Goal: Use online tool/utility: Utilize a website feature to perform a specific function

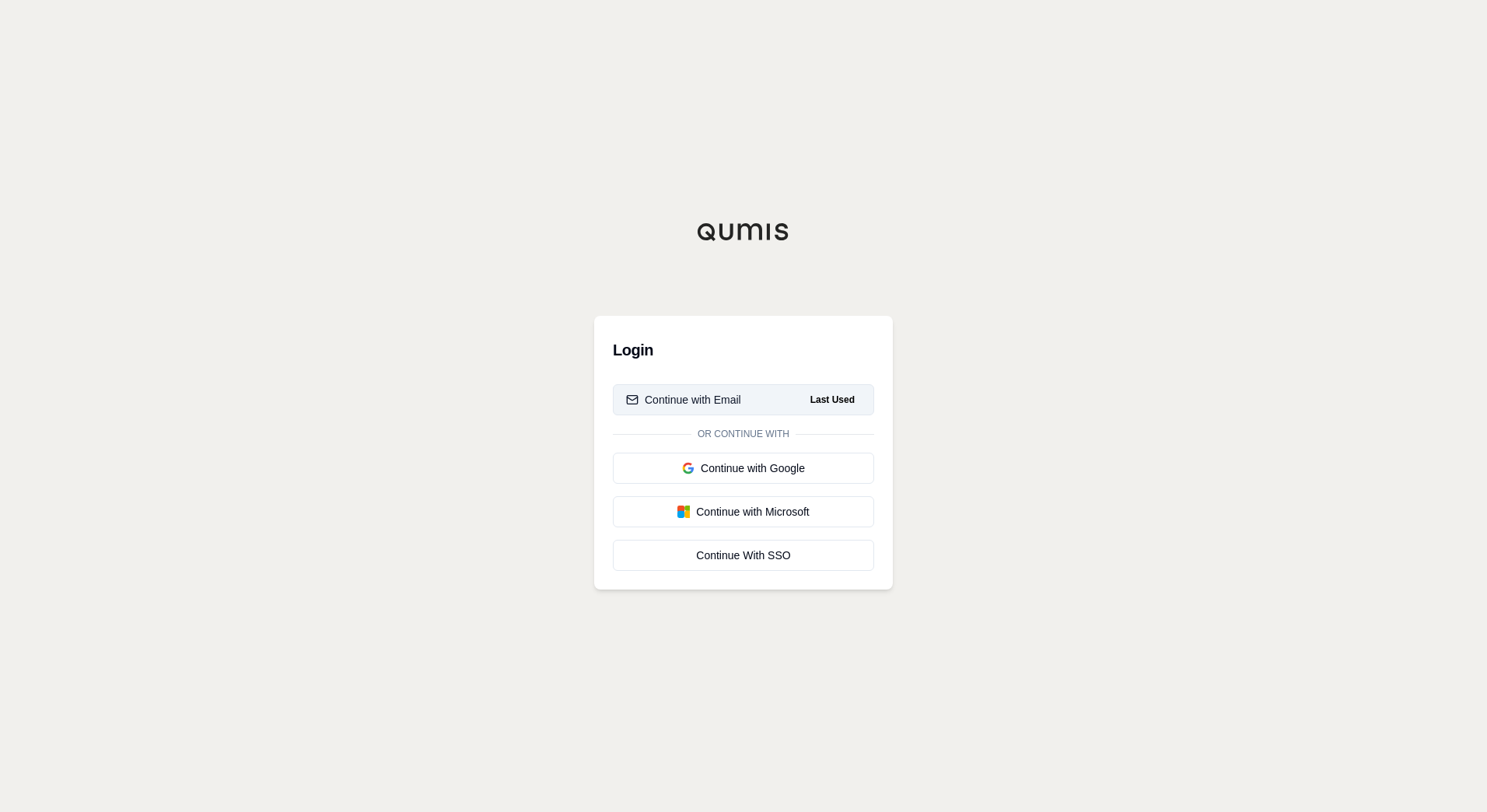
click at [703, 406] on div "Continue with Email" at bounding box center [684, 399] width 115 height 15
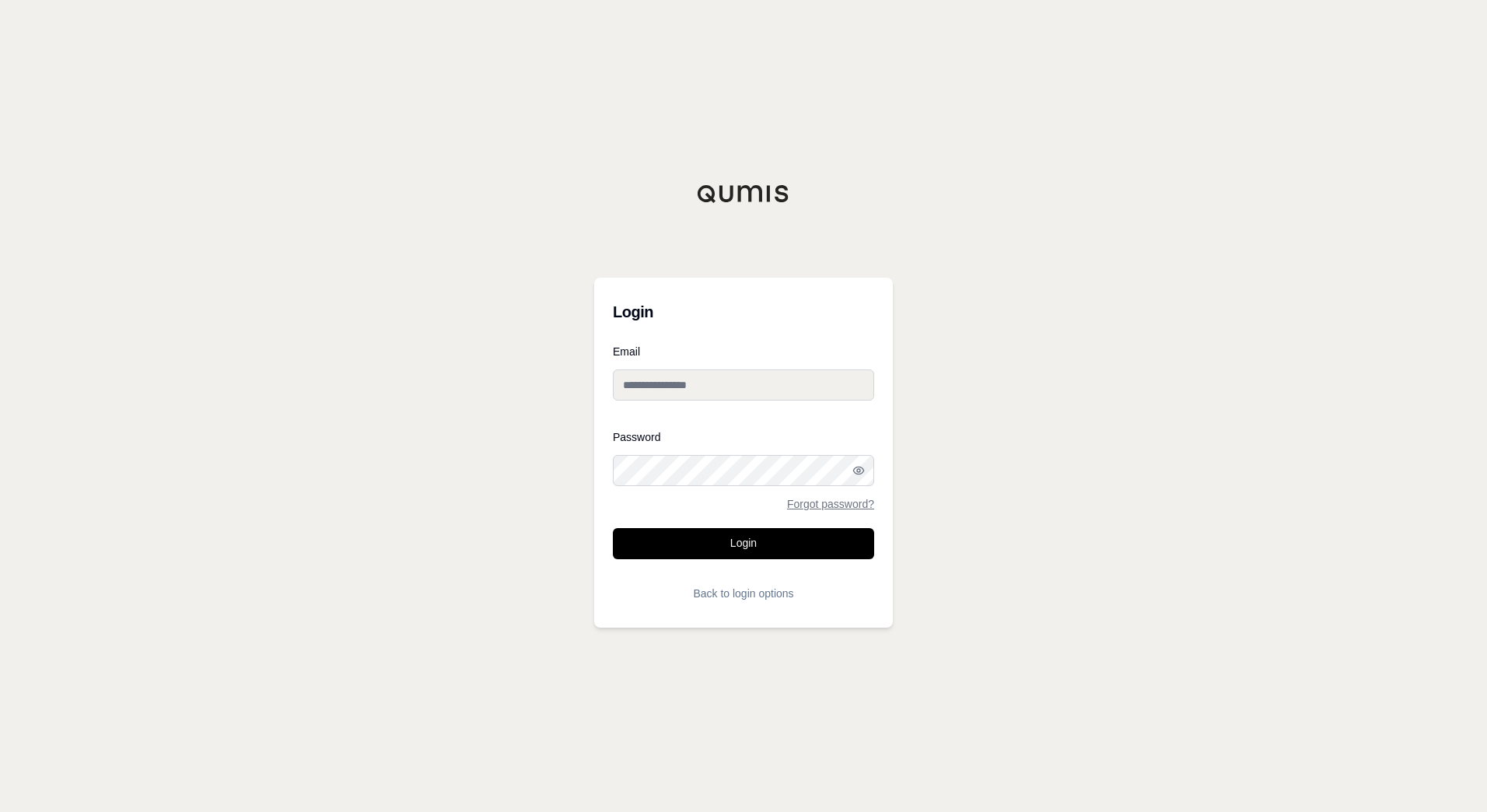
type input "**********"
click at [721, 537] on button "Login" at bounding box center [743, 543] width 262 height 31
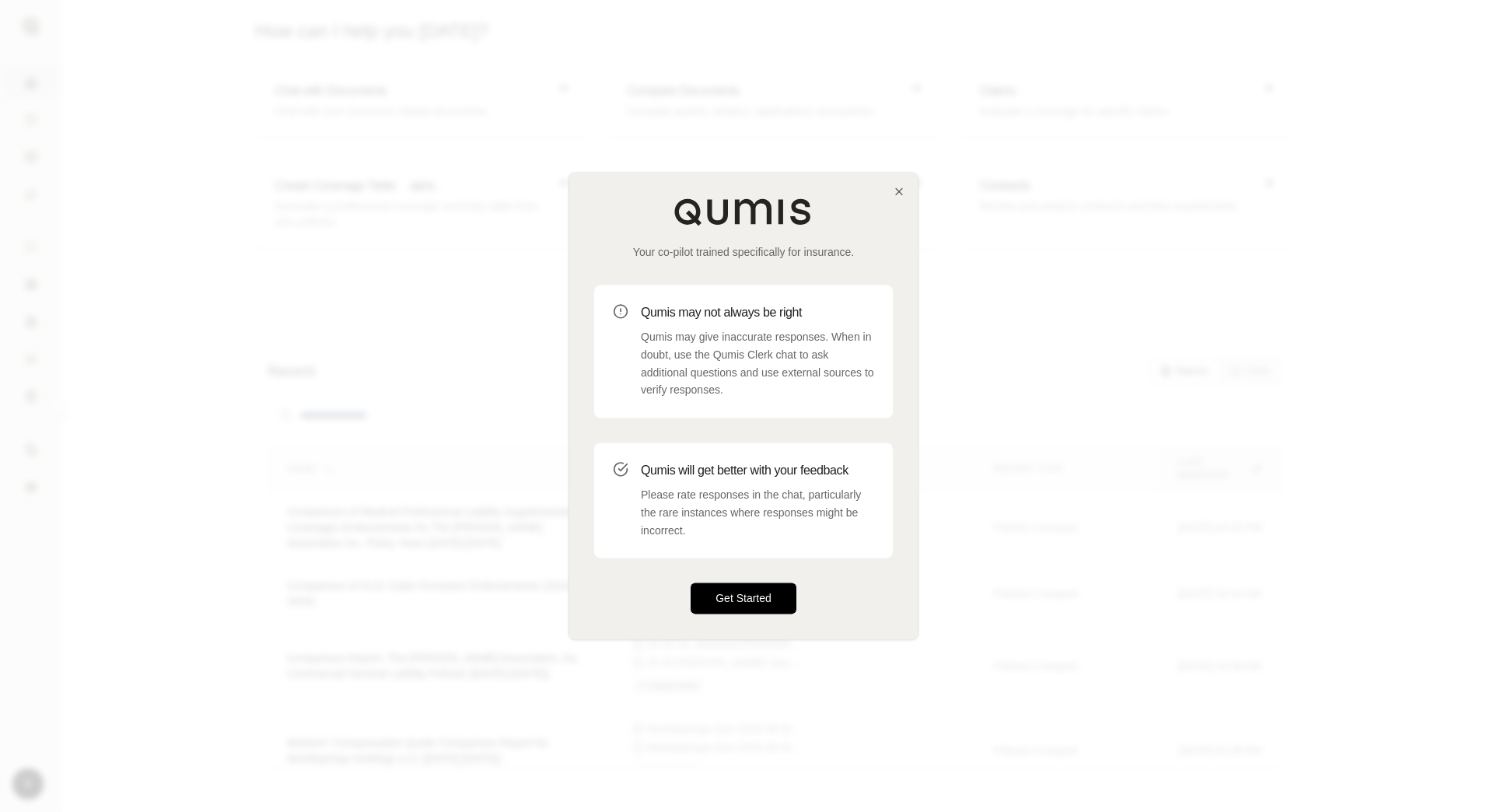
click at [746, 594] on button "Get Started" at bounding box center [744, 599] width 106 height 31
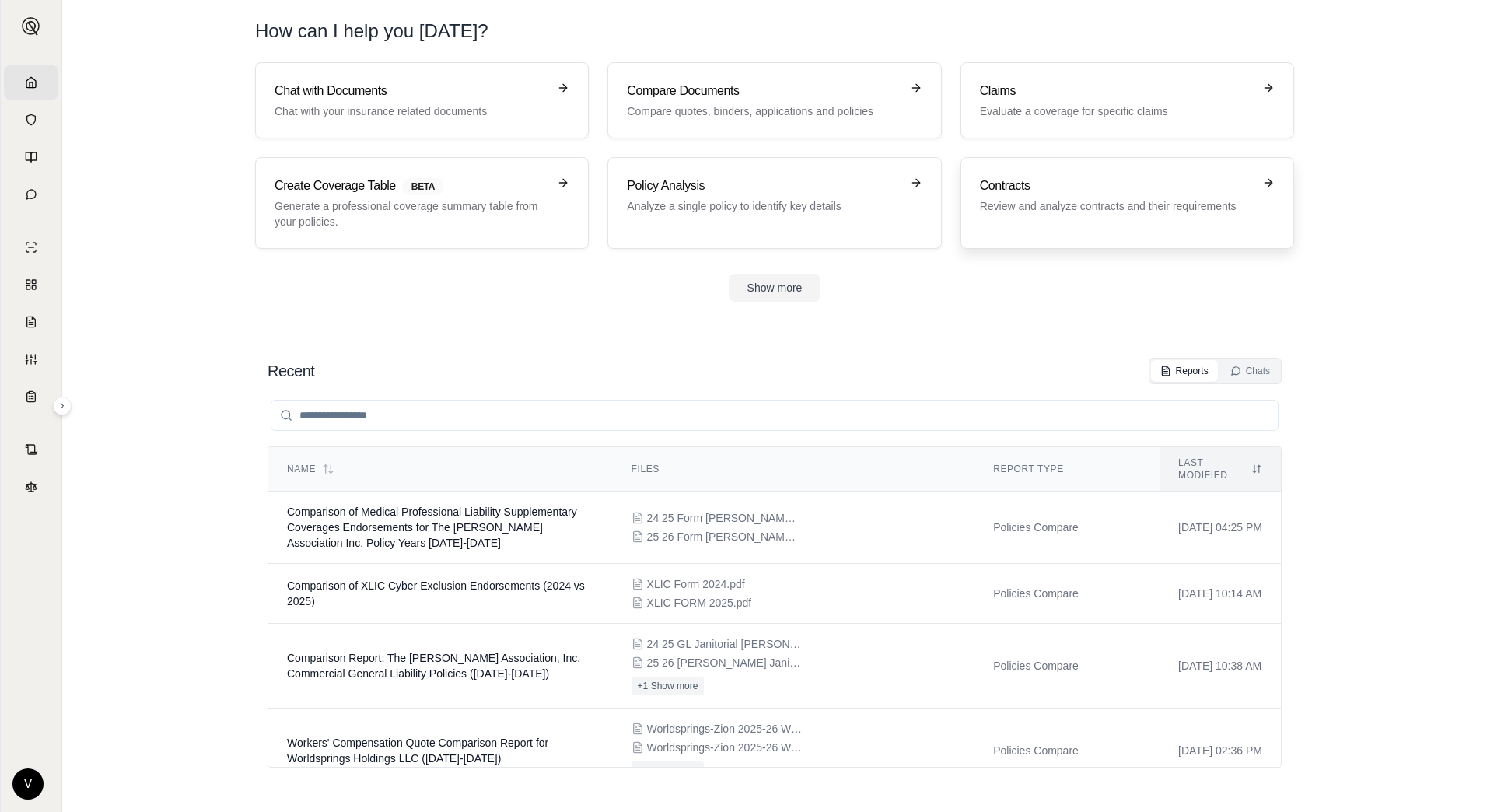
click at [1070, 193] on h3 "Contracts" at bounding box center [1117, 185] width 273 height 19
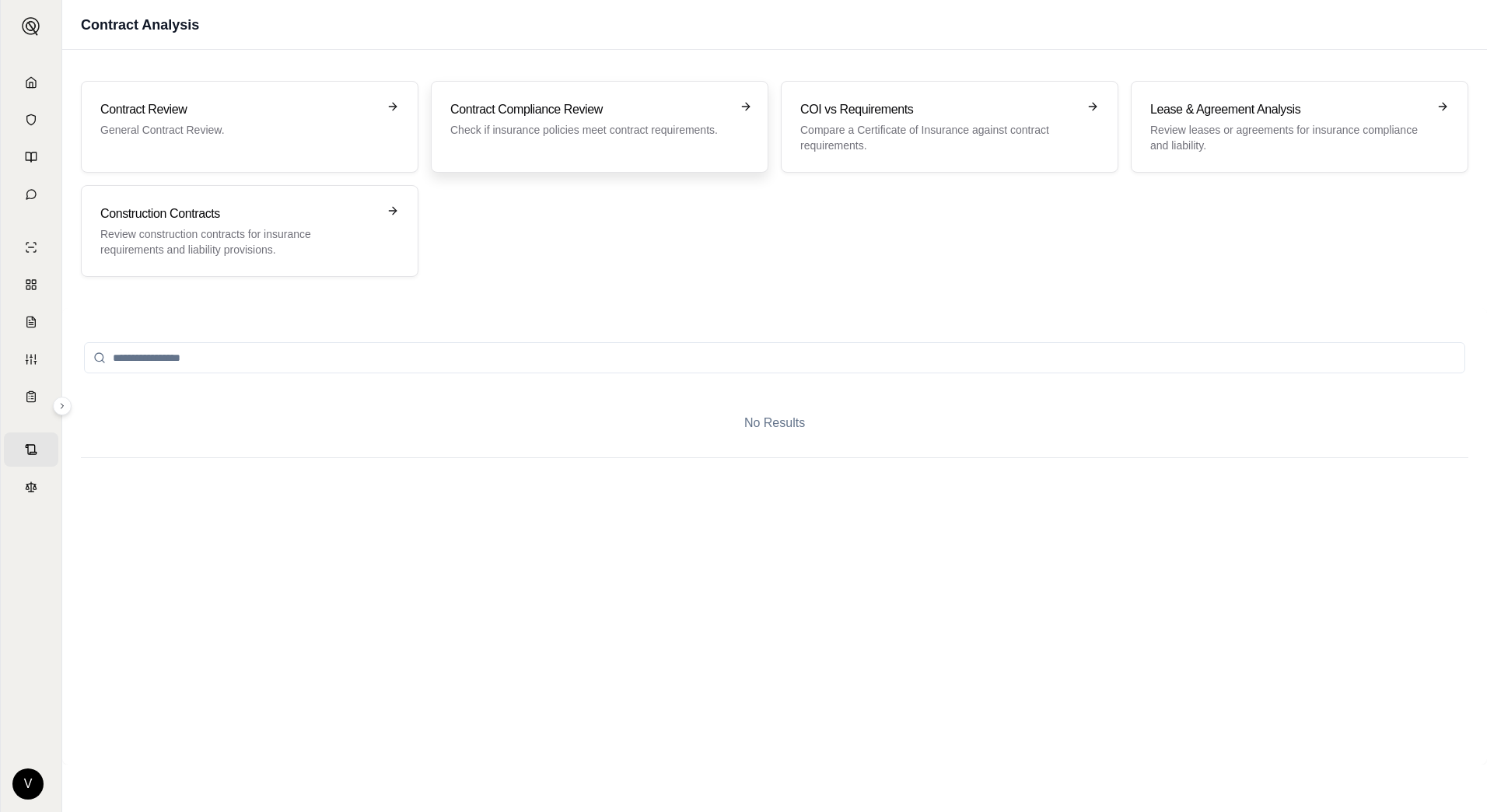
click at [593, 129] on p "Check if insurance policies meet contract requirements." at bounding box center [589, 129] width 277 height 15
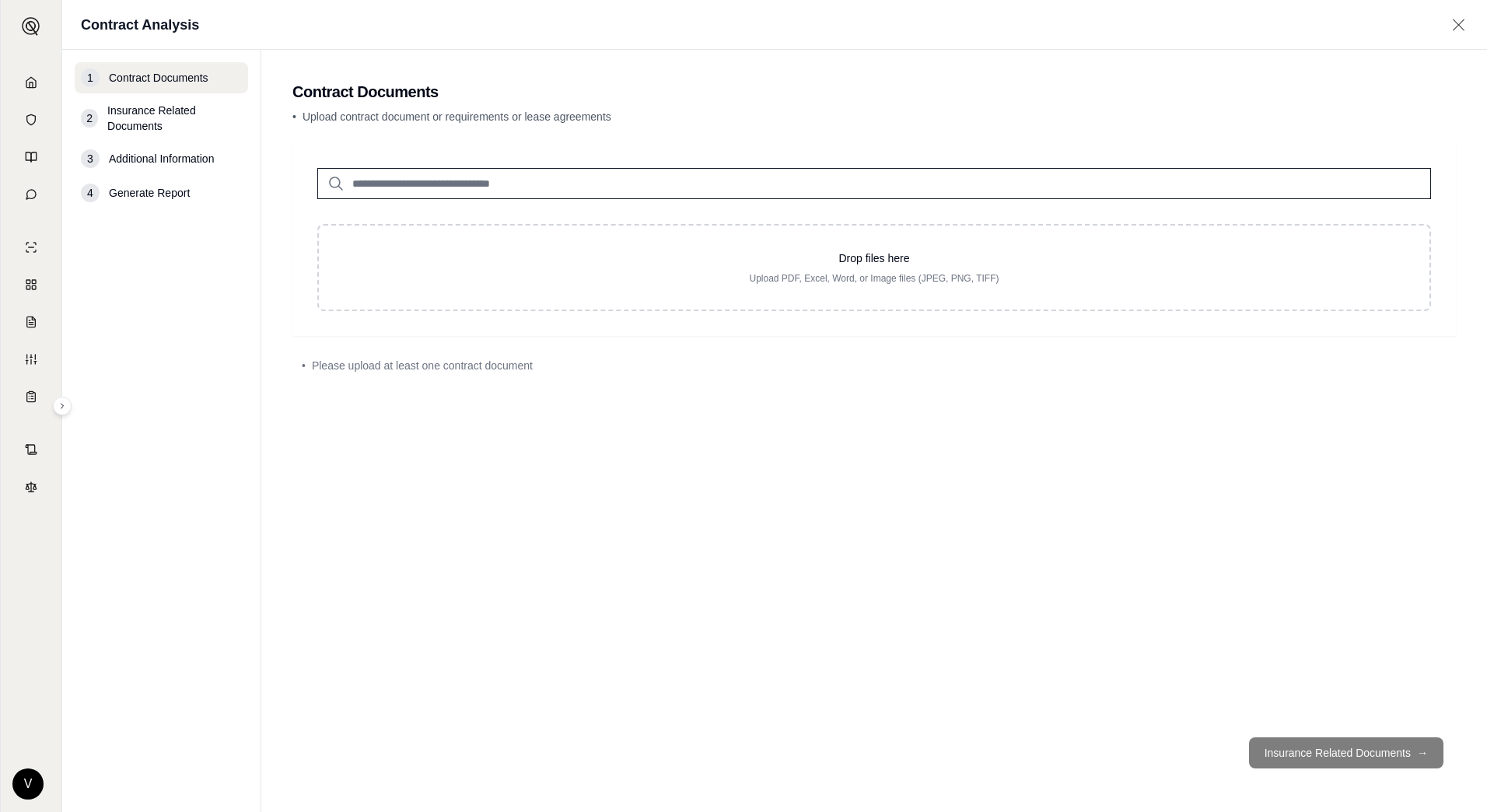
click at [176, 115] on span "Insurance Related Documents" at bounding box center [175, 118] width 135 height 31
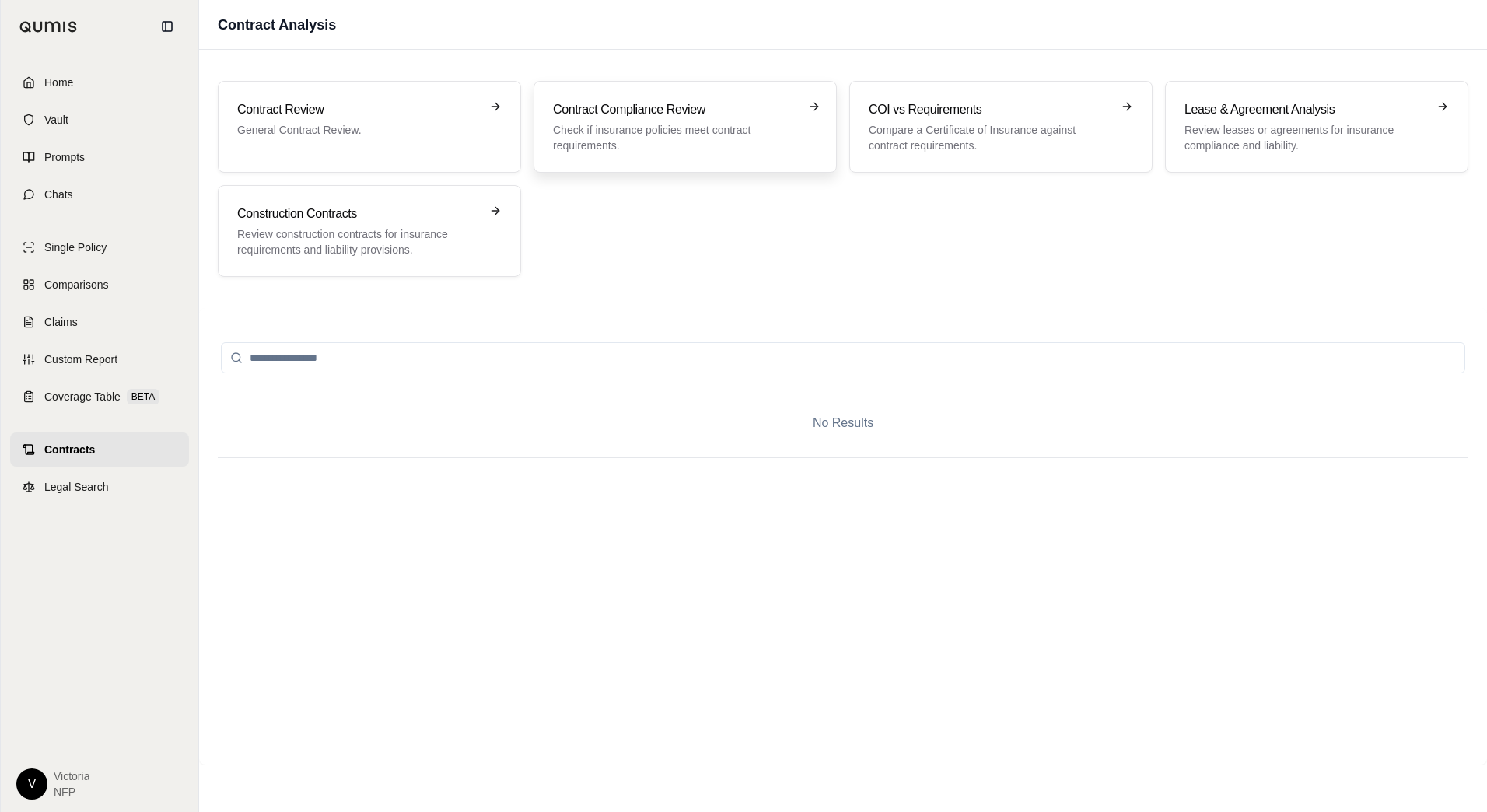
click at [695, 140] on p "Check if insurance policies meet contract requirements." at bounding box center [675, 138] width 243 height 31
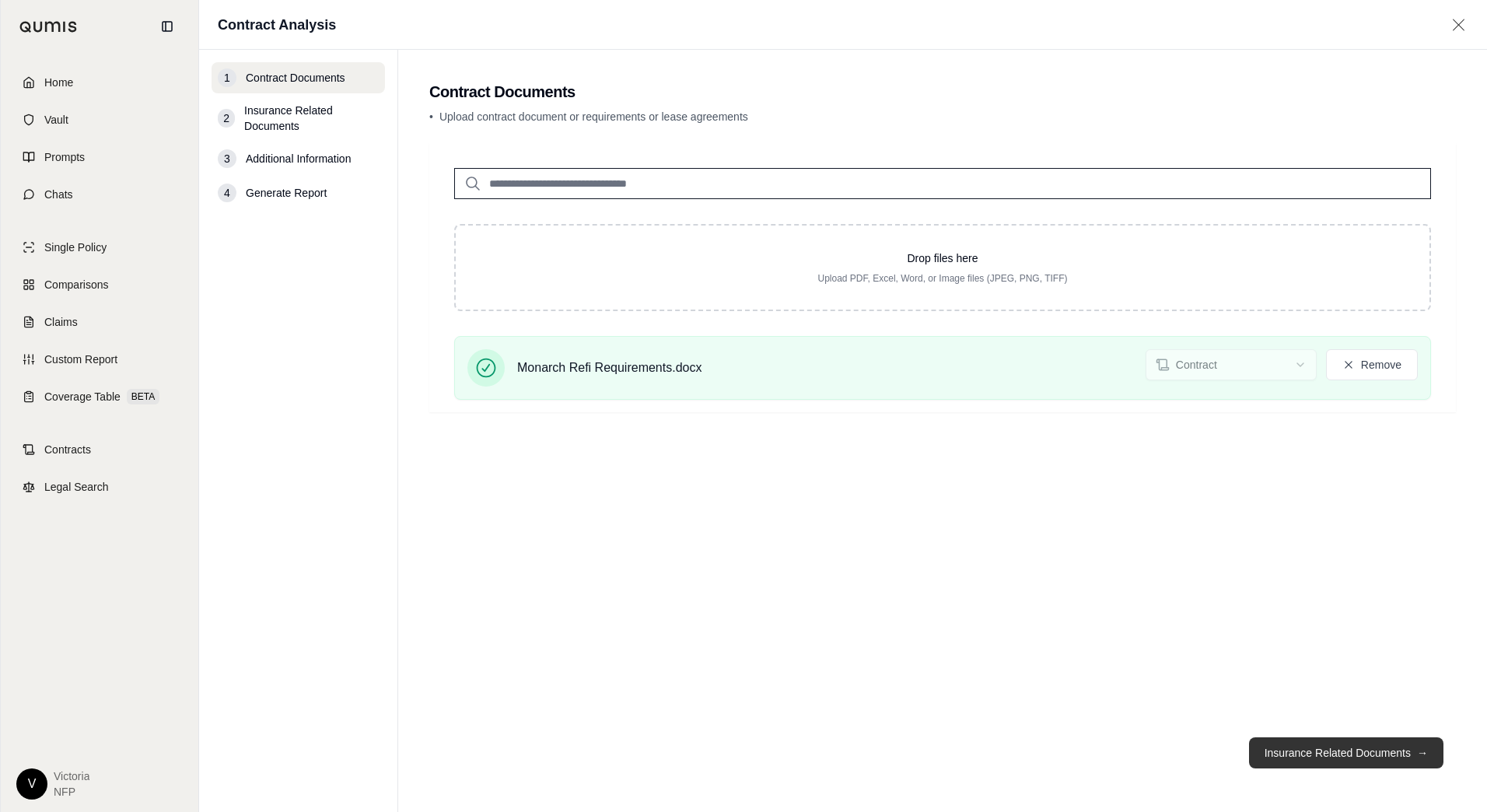
click at [1372, 754] on button "Insurance Related Documents →" at bounding box center [1347, 753] width 194 height 31
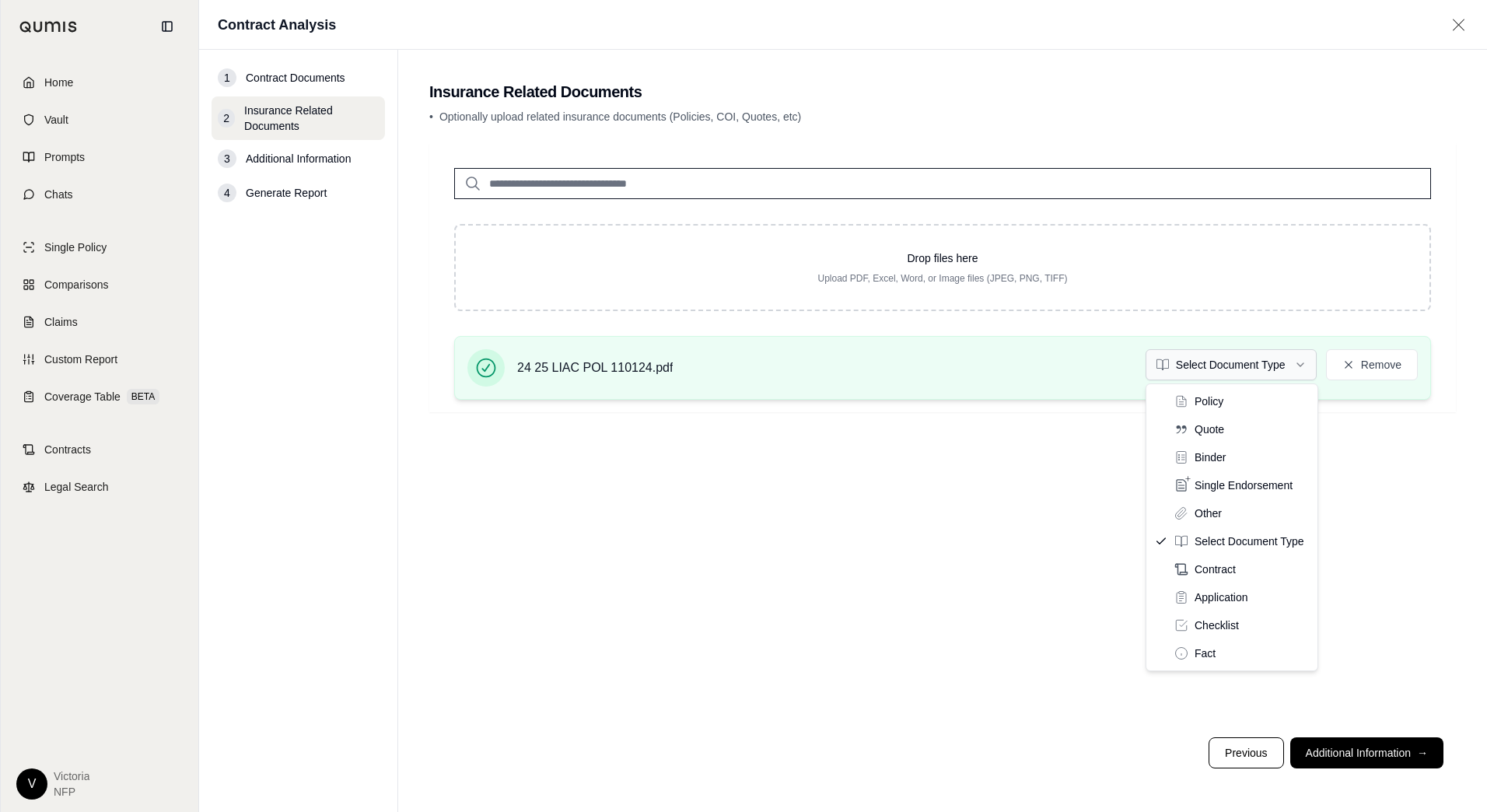
click at [1248, 361] on html "Home Vault Prompts Chats Single Policy Comparisons Claims Custom Report Coverag…" at bounding box center [743, 406] width 1487 height 812
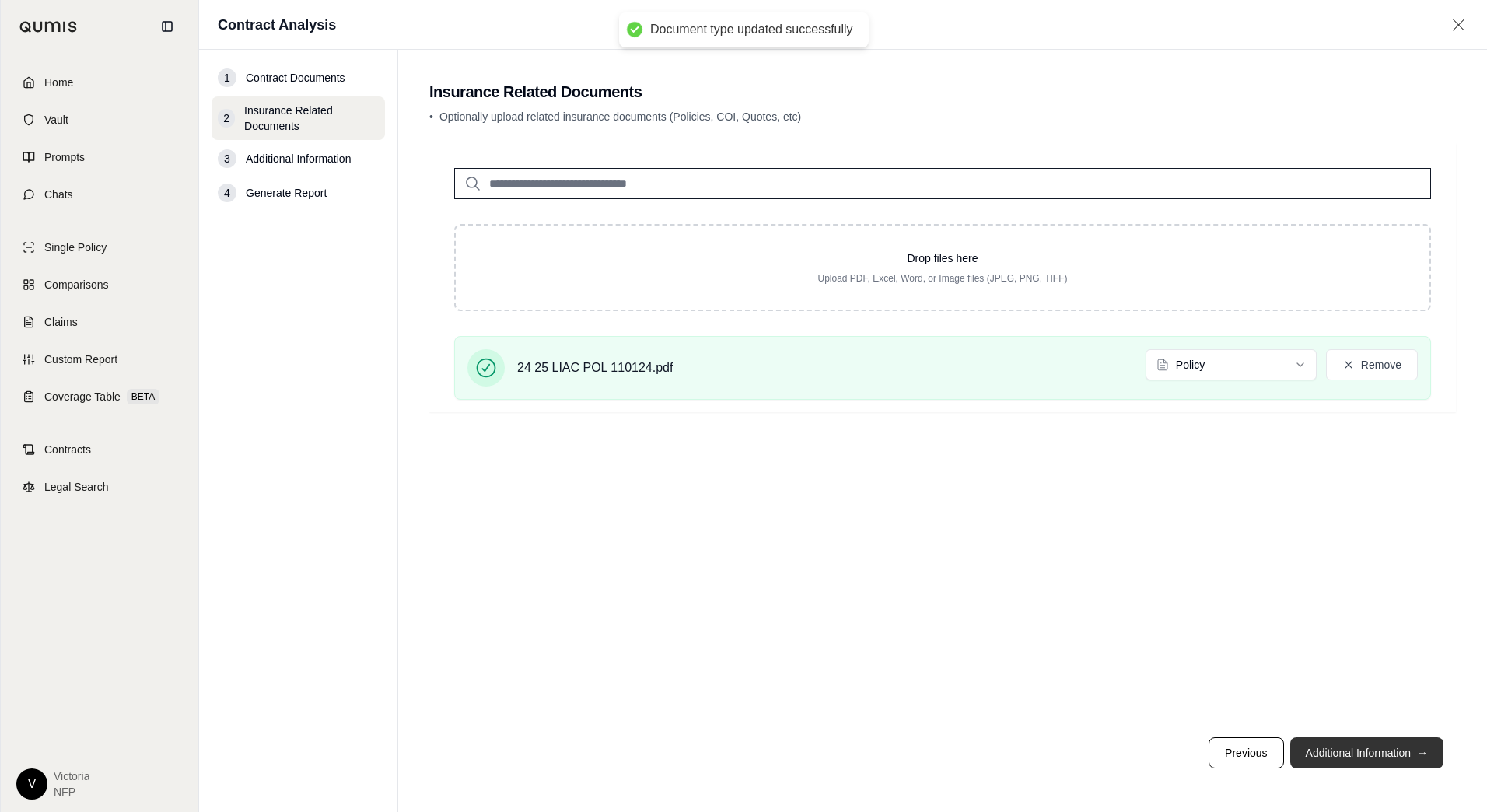
click at [1365, 749] on button "Additional Information →" at bounding box center [1367, 753] width 153 height 31
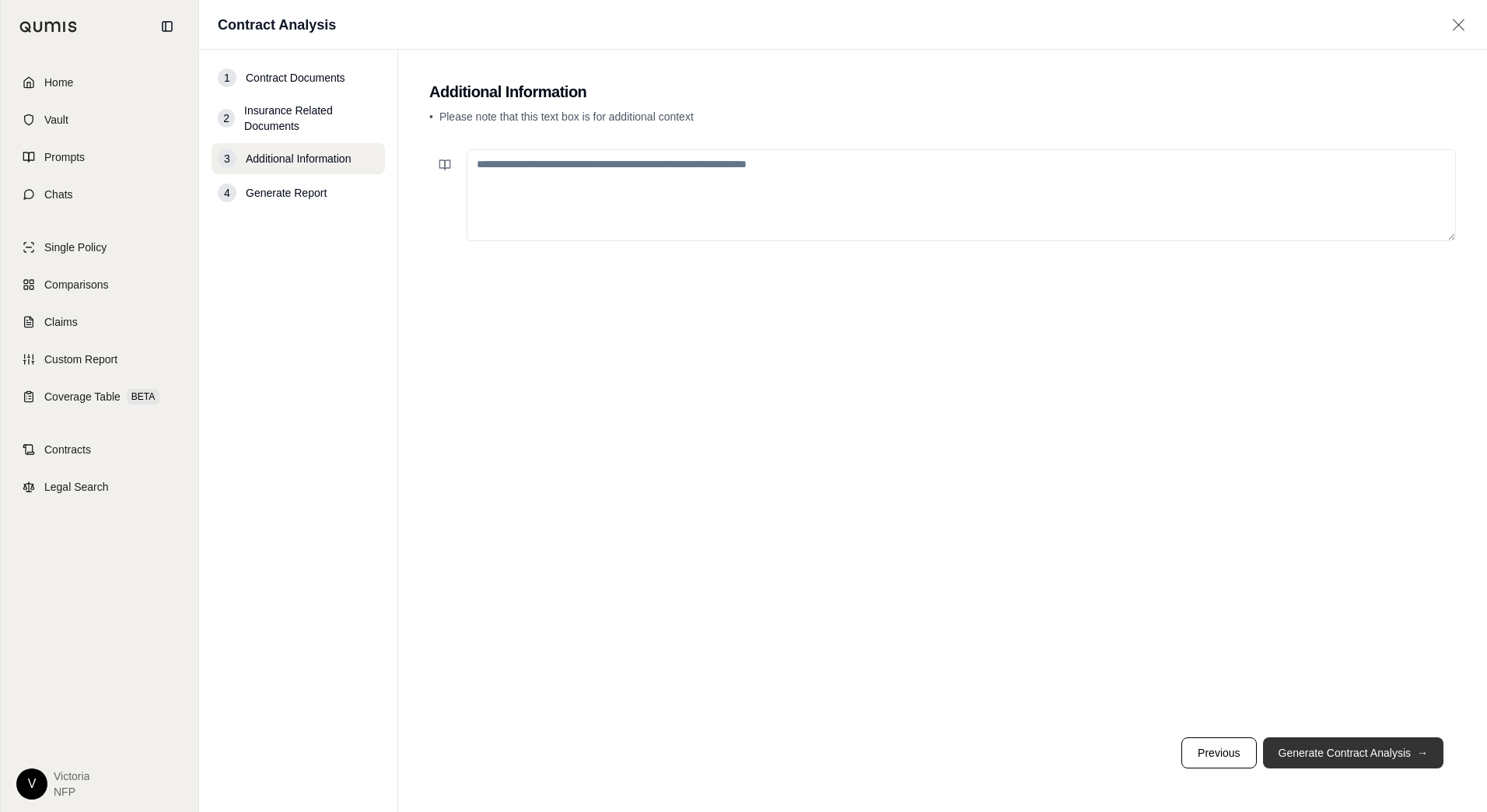
click at [1366, 757] on button "Generate Contract Analysis →" at bounding box center [1353, 753] width 181 height 31
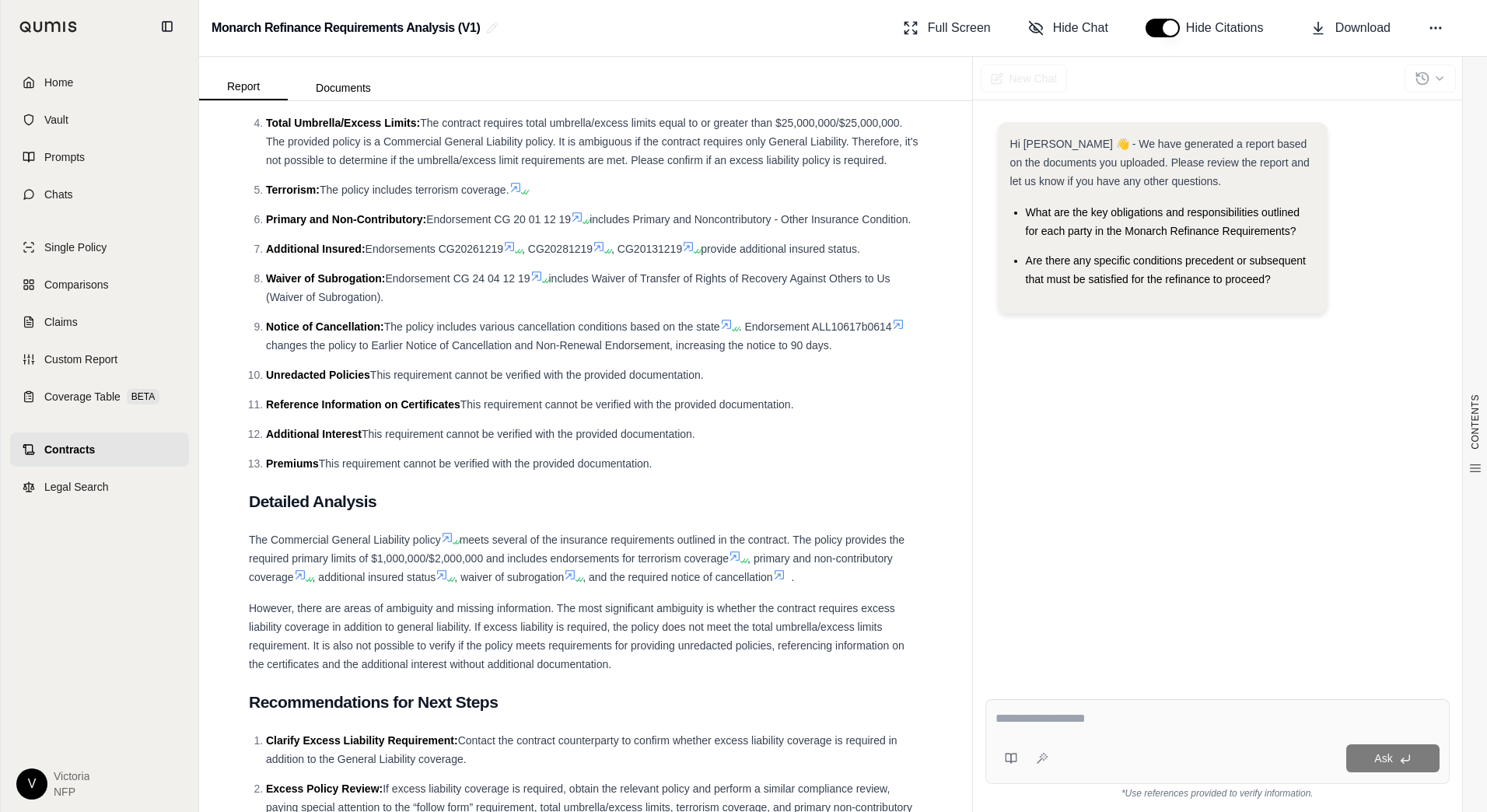
scroll to position [3742, 0]
